Goal: Find specific page/section: Find specific page/section

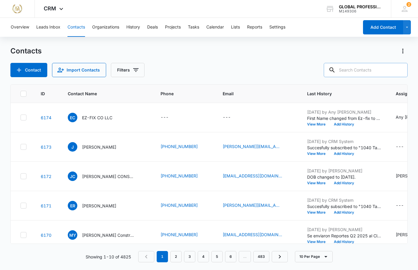
click at [353, 68] on input "text" at bounding box center [365, 70] width 84 height 14
type input "[PERSON_NAME]"
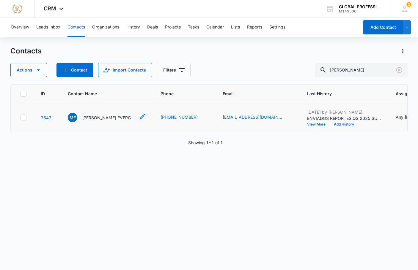
click at [95, 122] on div "ME [PERSON_NAME] EVERGREEN LANDSCAPING AND LAWN CARE LLC" at bounding box center [102, 118] width 68 height 10
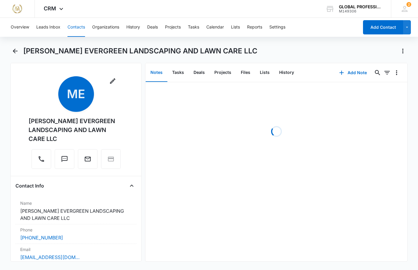
click at [254, 57] on div "[PERSON_NAME] EVERGREEN LANDSCAPING AND LAWN CARE LLC" at bounding box center [208, 54] width 397 height 17
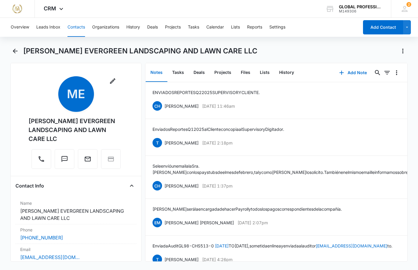
click at [286, 48] on div "[PERSON_NAME] EVERGREEN LANDSCAPING AND LAWN CARE LLC" at bounding box center [215, 51] width 384 height 10
click at [291, 48] on div "[PERSON_NAME] EVERGREEN LANDSCAPING AND LAWN CARE LLC" at bounding box center [215, 51] width 384 height 10
click at [266, 48] on div "[PERSON_NAME] EVERGREEN LANDSCAPING AND LAWN CARE LLC" at bounding box center [215, 51] width 384 height 10
click at [248, 49] on div "[PERSON_NAME] EVERGREEN LANDSCAPING AND LAWN CARE LLC" at bounding box center [215, 51] width 384 height 10
click at [13, 52] on icon "Back" at bounding box center [15, 51] width 7 height 7
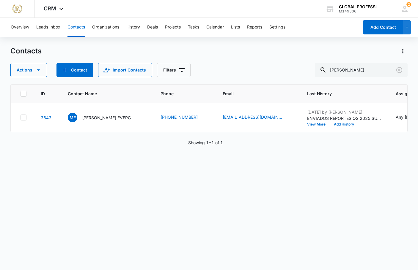
click at [239, 68] on div "Actions Contact Import Contacts Filters [PERSON_NAME]" at bounding box center [208, 70] width 397 height 14
click at [213, 58] on div "Contacts Actions Contact Import Contacts Filters [PERSON_NAME]" at bounding box center [208, 61] width 397 height 31
click at [399, 70] on icon "Clear" at bounding box center [399, 70] width 6 height 6
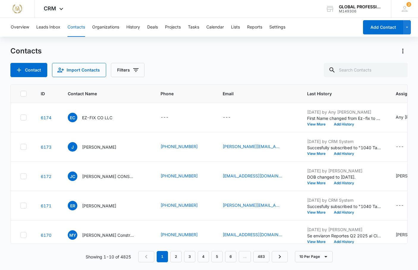
click at [178, 77] on div "Contacts Contact Import Contacts Filters ID Contact Name Phone Email Last Histo…" at bounding box center [208, 157] width 397 height 223
click at [189, 70] on div "Contact Import Contacts Filters" at bounding box center [208, 70] width 397 height 14
click at [162, 63] on div "Contact Import Contacts Filters" at bounding box center [208, 70] width 397 height 14
click at [213, 62] on div "Contacts Contact Import Contacts Filters" at bounding box center [208, 61] width 397 height 31
click at [270, 67] on div "Contact Import Contacts Filters" at bounding box center [208, 70] width 397 height 14
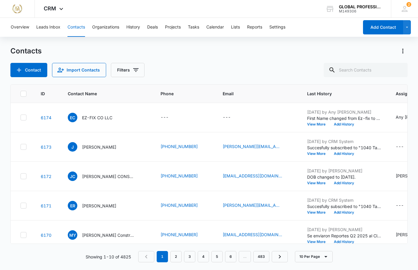
click at [208, 63] on div "Contact Import Contacts Filters" at bounding box center [208, 70] width 397 height 14
click at [236, 48] on div "Contacts" at bounding box center [208, 51] width 397 height 10
